Goal: Check status: Check status

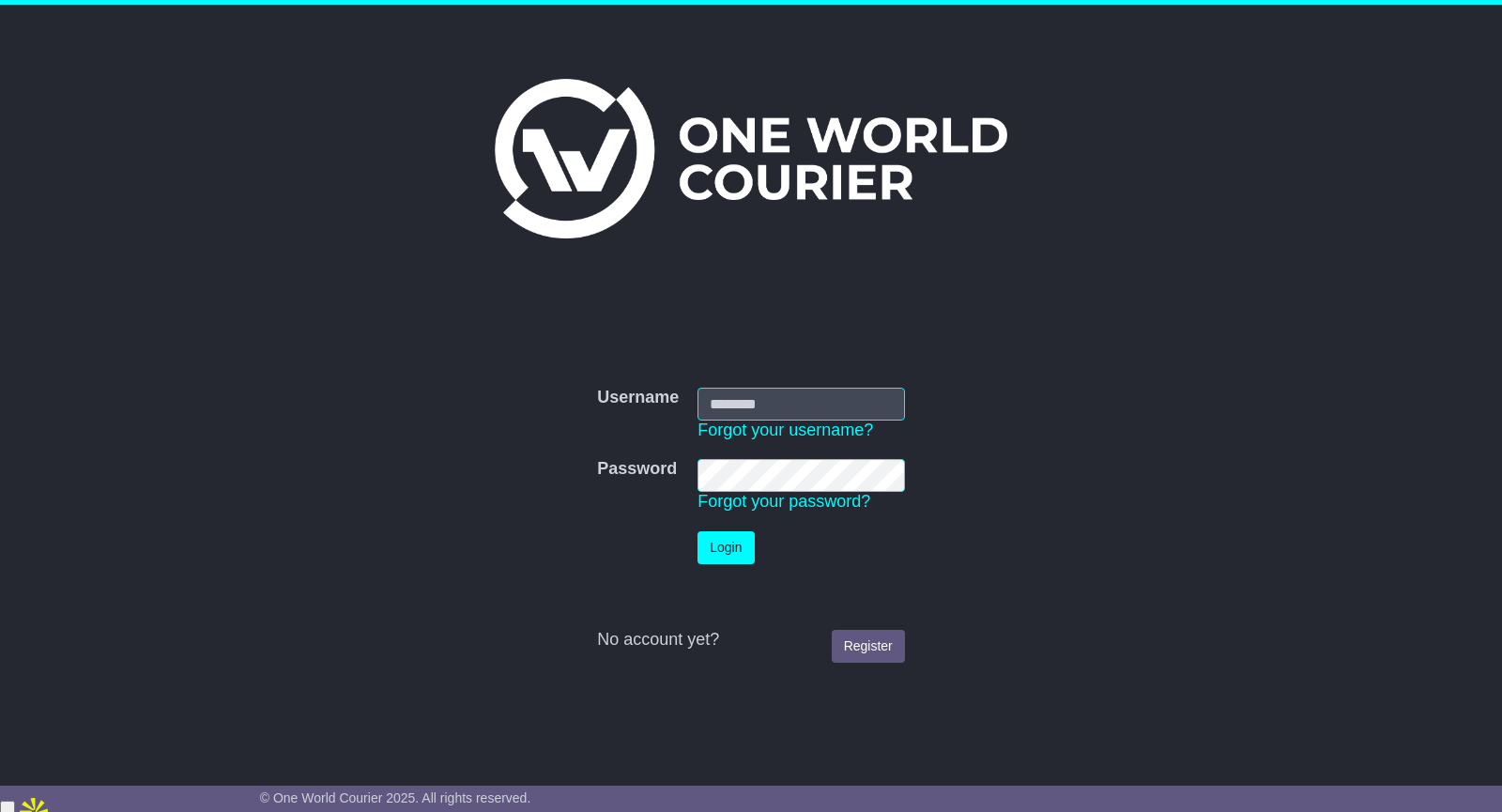
type input "**********"
click at [715, 550] on button "Login" at bounding box center [726, 548] width 56 height 33
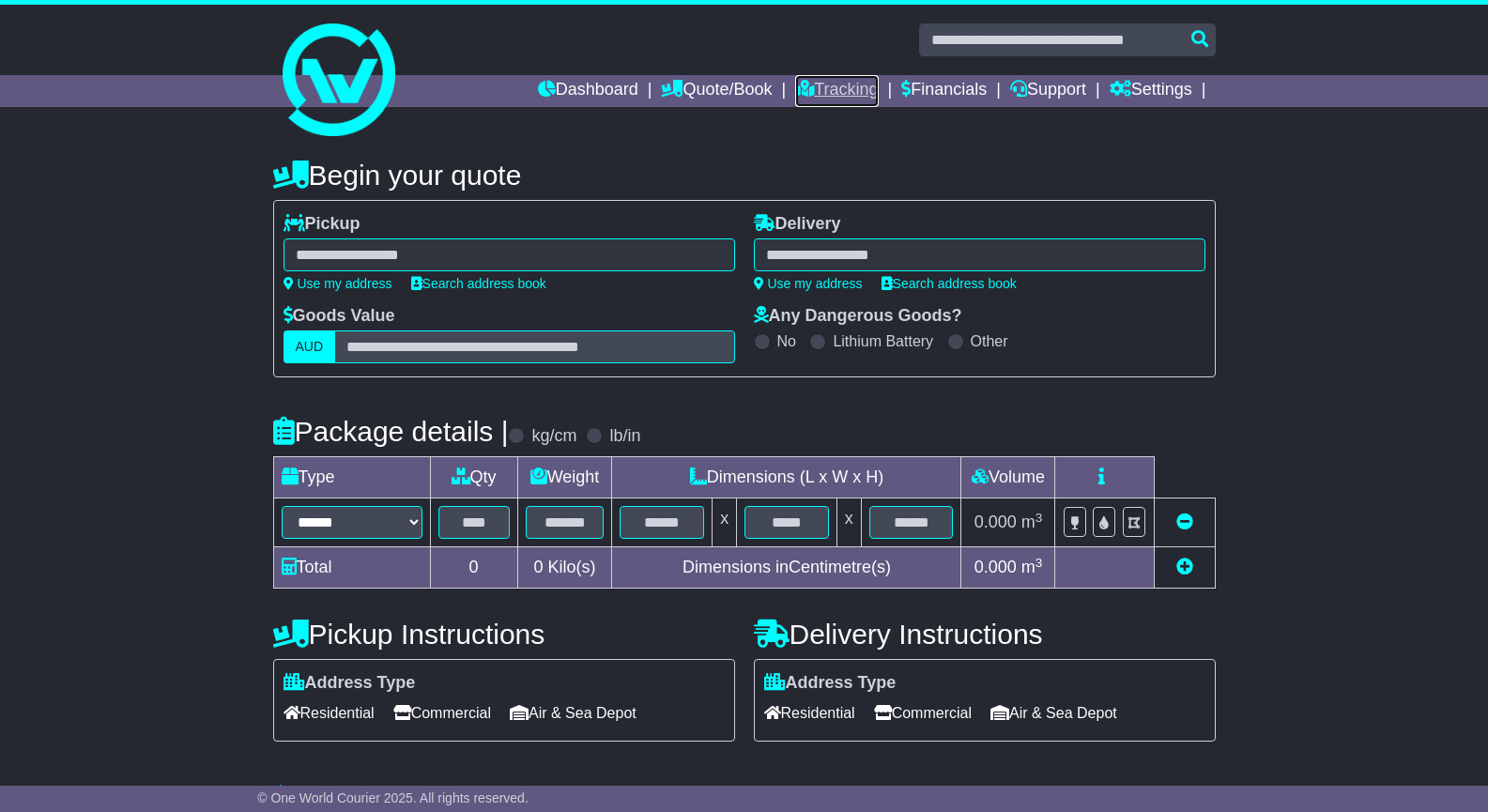
click at [806, 97] on link "Tracking" at bounding box center [835, 91] width 82 height 32
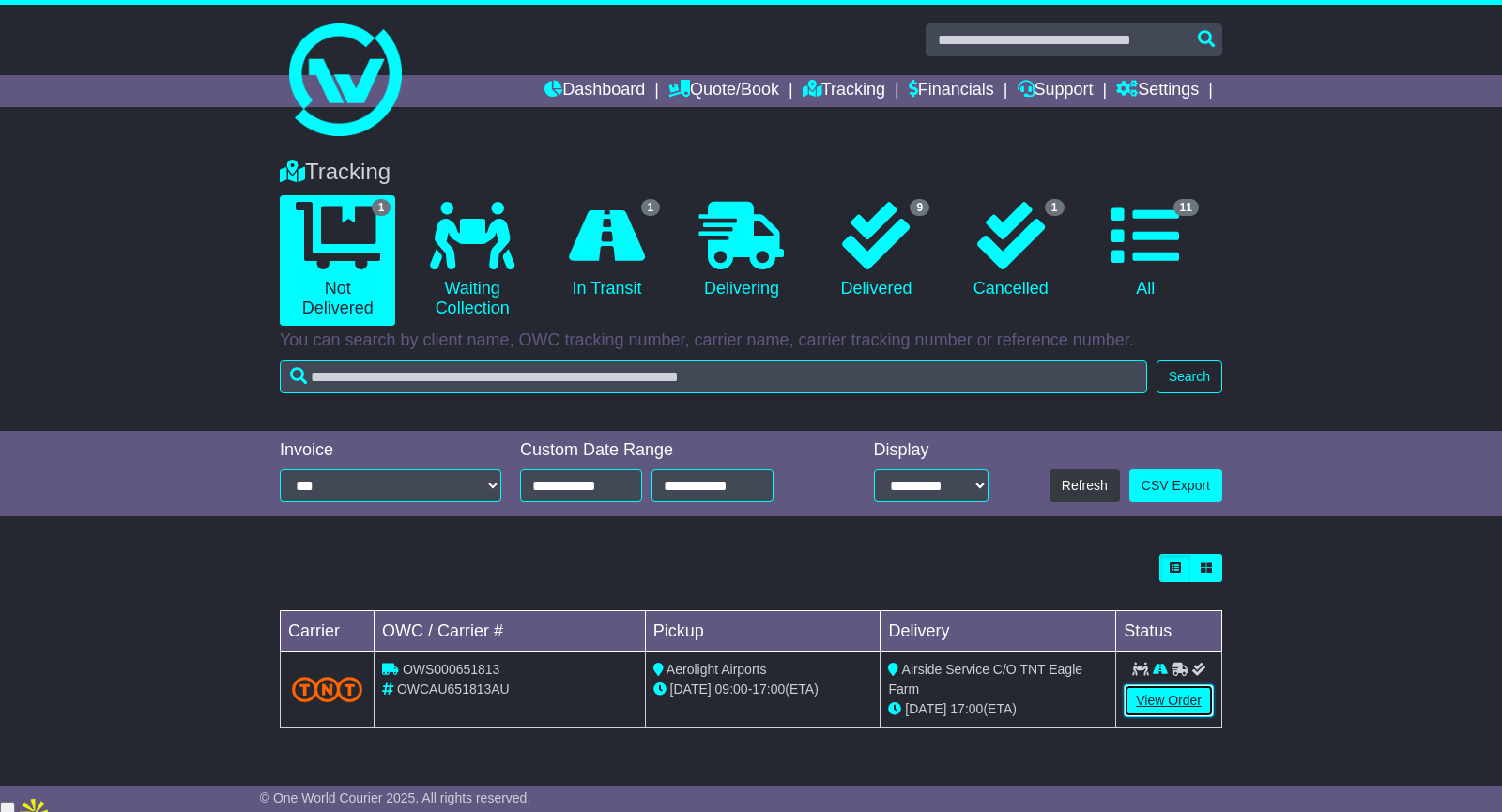
click at [1175, 699] on link "View Order" at bounding box center [1168, 701] width 90 height 33
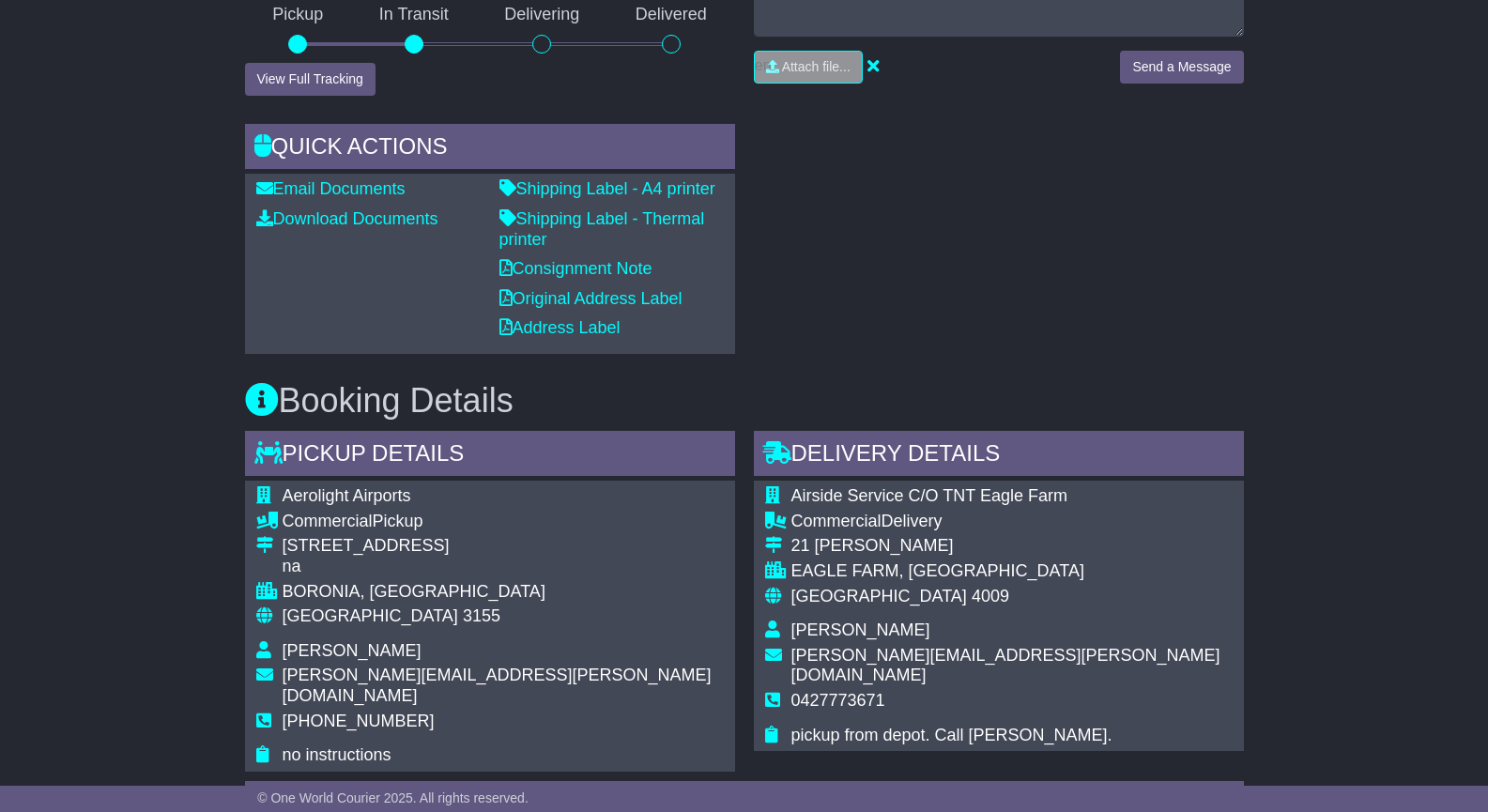
scroll to position [616, 0]
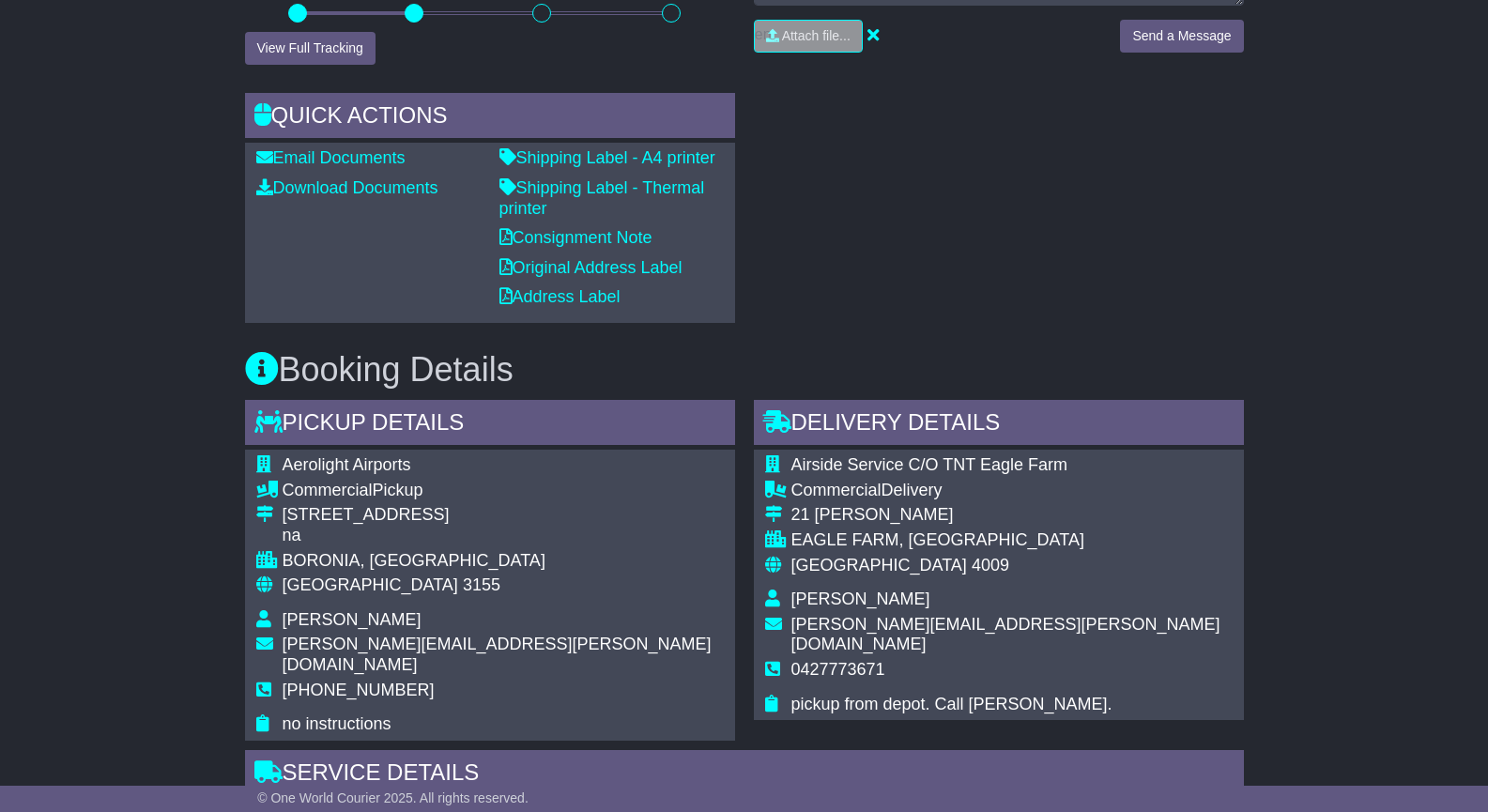
drag, startPoint x: 1495, startPoint y: 184, endPoint x: 1502, endPoint y: 400, distance: 216.1
